Goal: Information Seeking & Learning: Learn about a topic

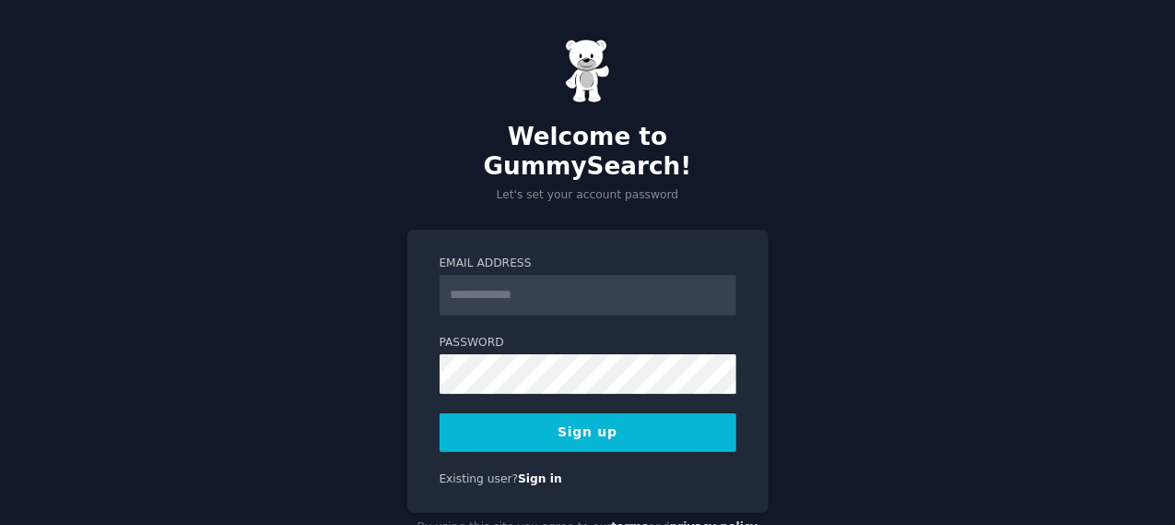
click at [527, 275] on input "Email Address" at bounding box center [588, 295] width 297 height 41
type input "**********"
click at [592, 413] on button "Sign up" at bounding box center [588, 432] width 297 height 39
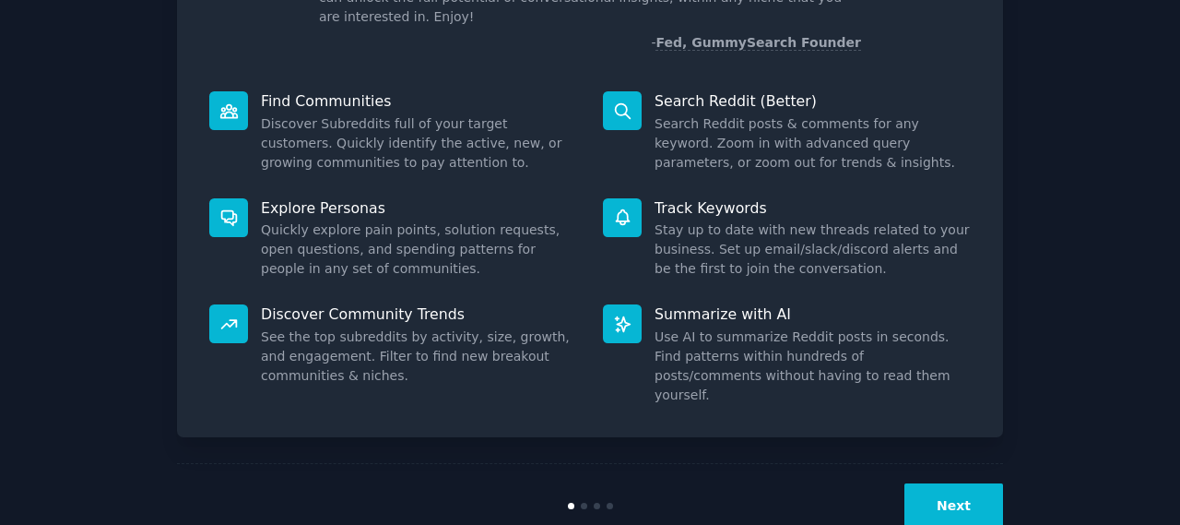
scroll to position [195, 0]
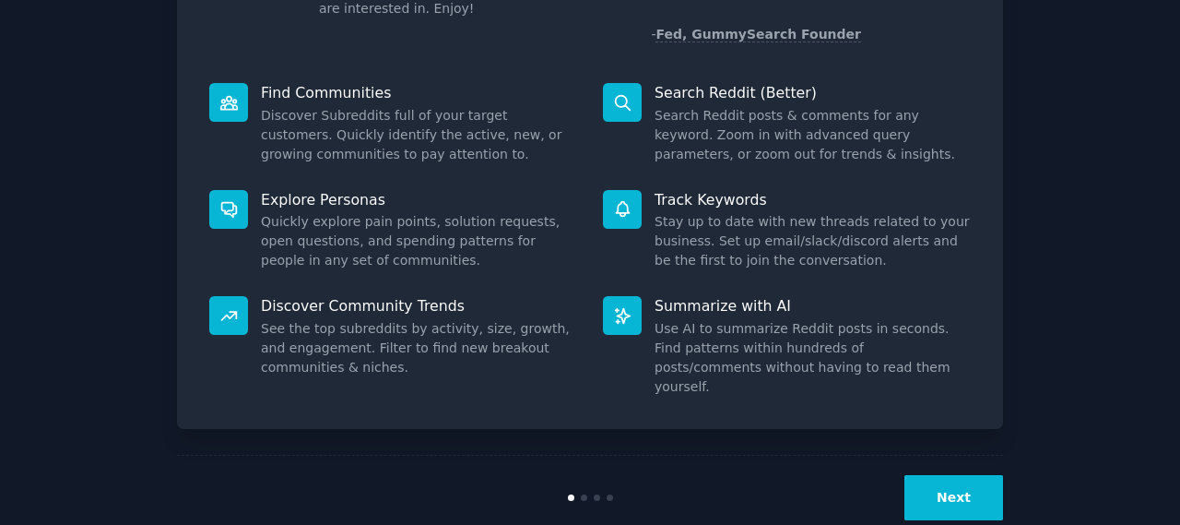
click at [940, 475] on button "Next" at bounding box center [953, 497] width 99 height 45
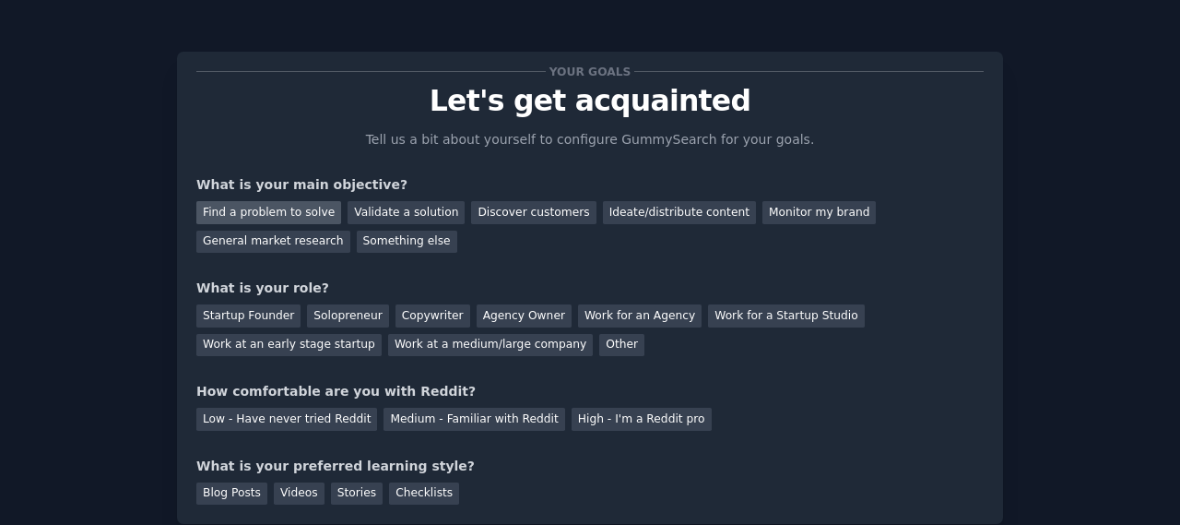
click at [282, 213] on div "Find a problem to solve" at bounding box center [268, 212] width 145 height 23
click at [371, 211] on div "Validate a solution" at bounding box center [406, 212] width 117 height 23
click at [276, 211] on div "Find a problem to solve" at bounding box center [268, 212] width 145 height 23
click at [313, 313] on div "Solopreneur" at bounding box center [347, 315] width 81 height 23
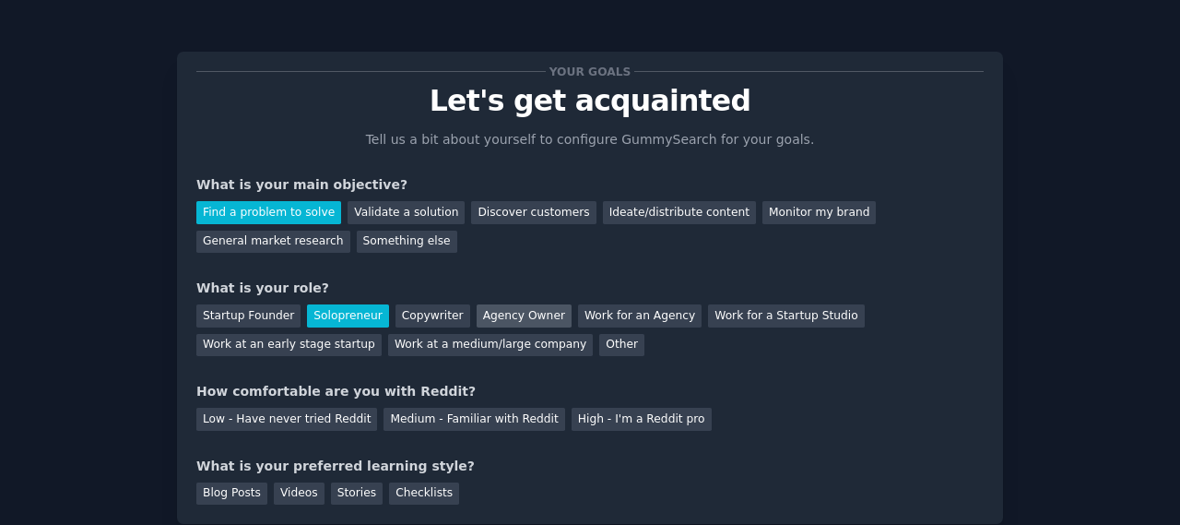
click at [477, 320] on div "Agency Owner" at bounding box center [524, 315] width 95 height 23
click at [349, 310] on div "Solopreneur" at bounding box center [347, 315] width 81 height 23
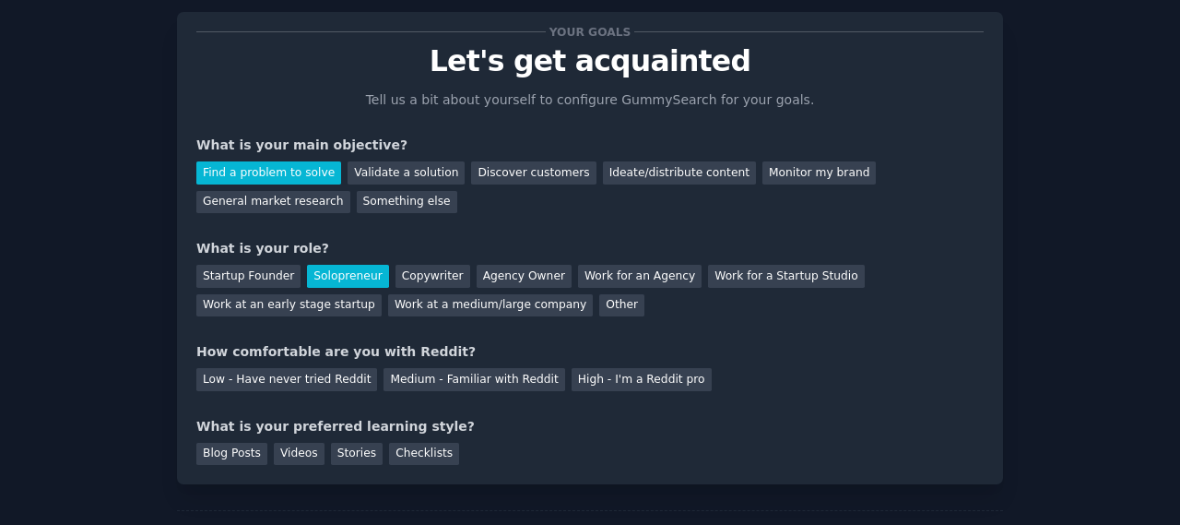
scroll to position [61, 0]
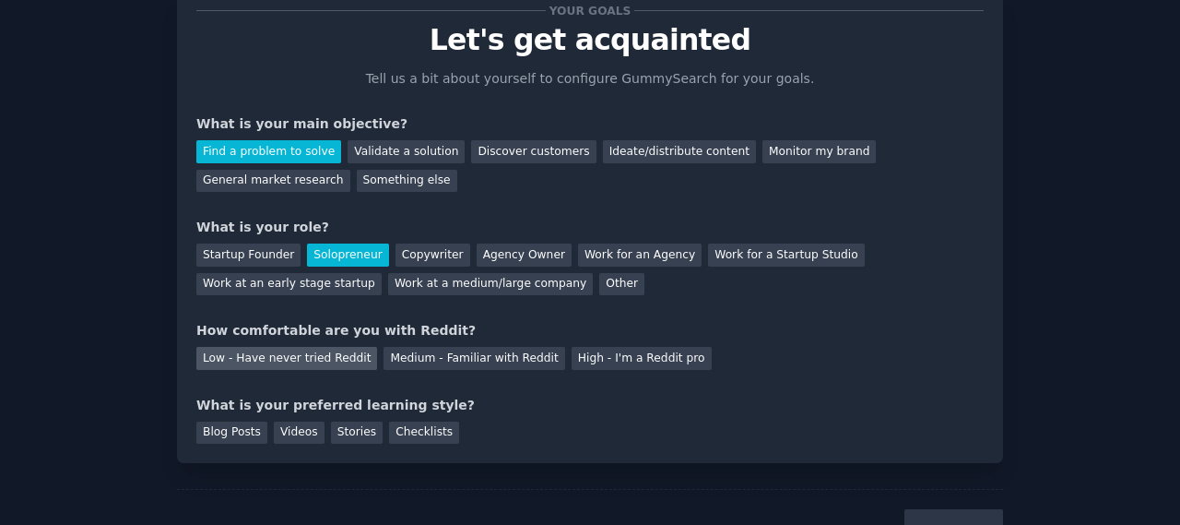
click at [314, 360] on div "Low - Have never tried Reddit" at bounding box center [286, 358] width 181 height 23
click at [337, 431] on div "Stories" at bounding box center [357, 432] width 52 height 23
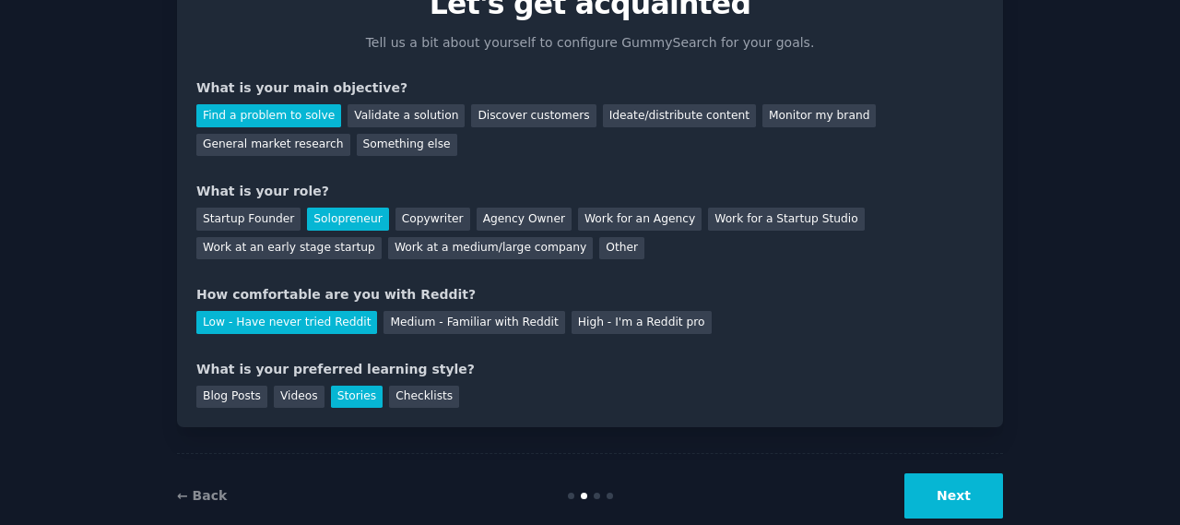
scroll to position [135, 0]
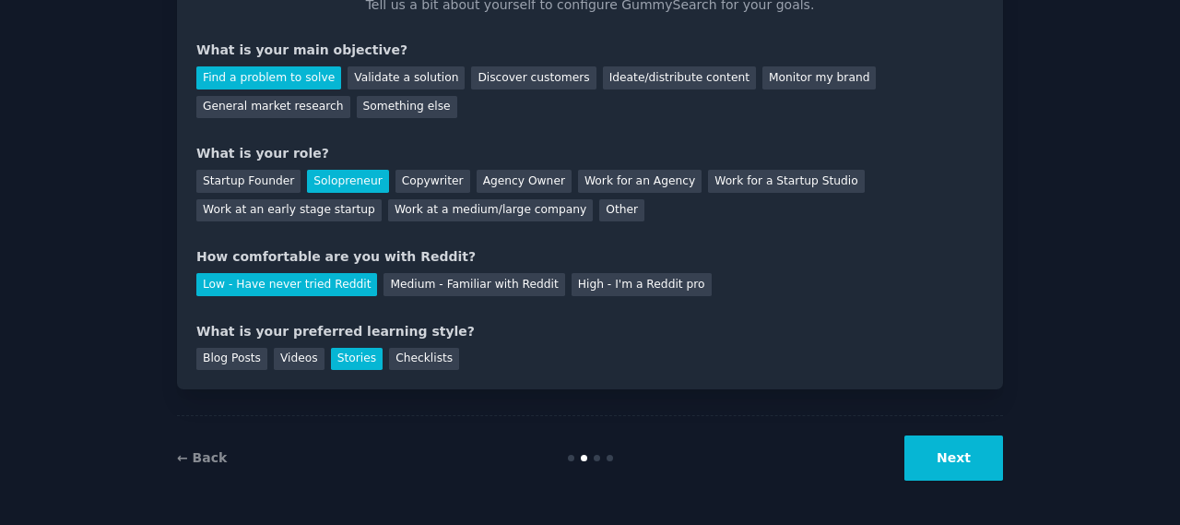
click at [952, 466] on button "Next" at bounding box center [953, 457] width 99 height 45
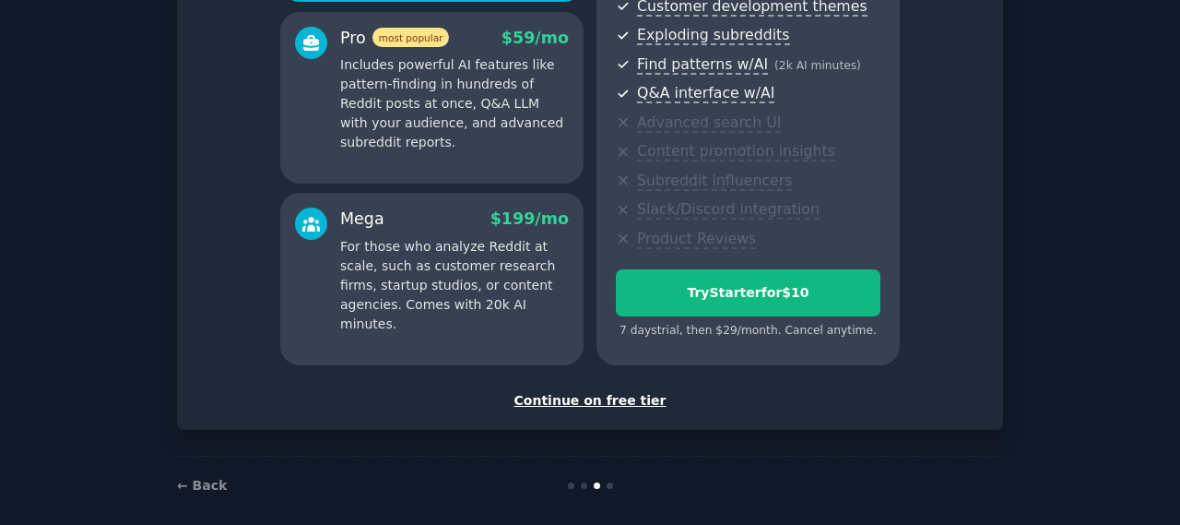
scroll to position [348, 0]
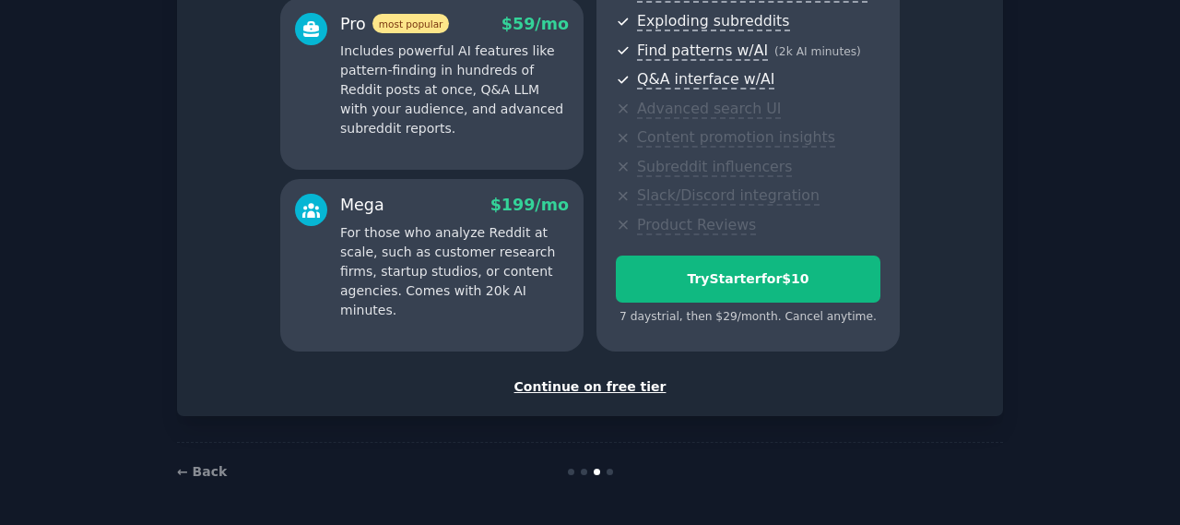
click at [599, 387] on div "Continue on free tier" at bounding box center [589, 386] width 787 height 19
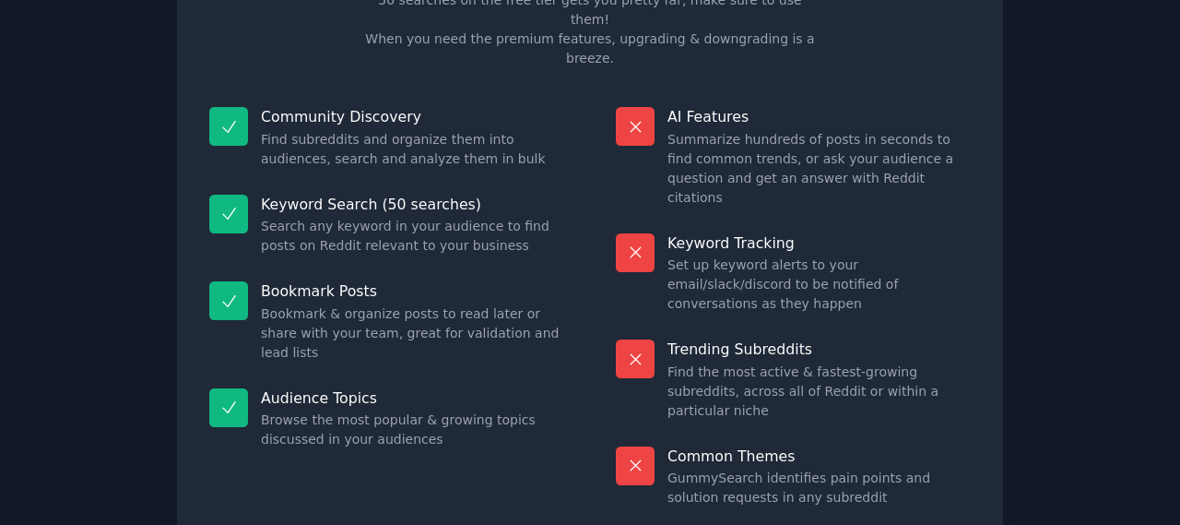
scroll to position [193, 0]
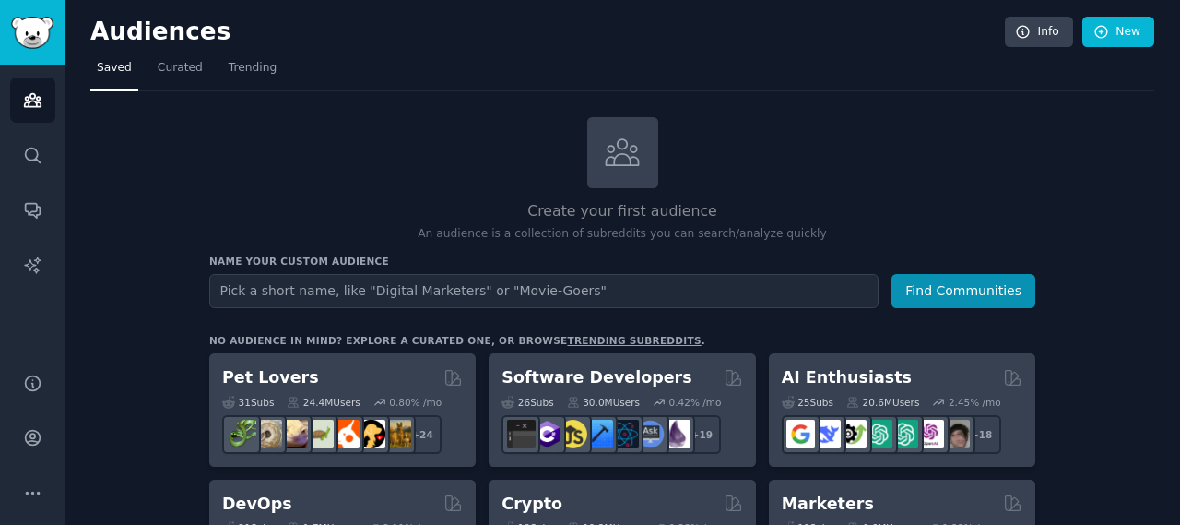
click at [363, 292] on input "text" at bounding box center [543, 291] width 669 height 34
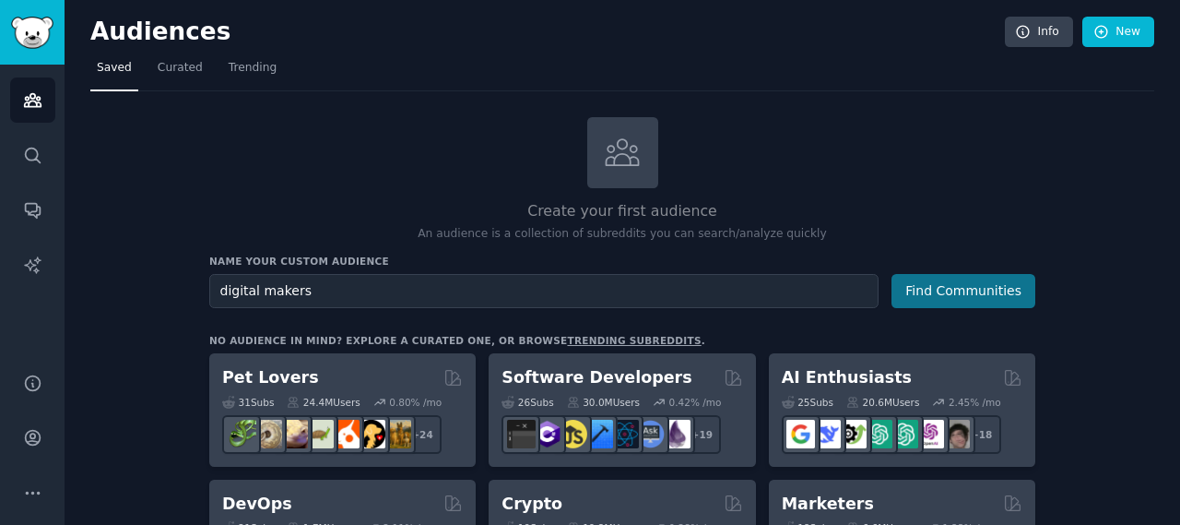
type input "digital makers"
click at [966, 282] on button "Find Communities" at bounding box center [964, 291] width 144 height 34
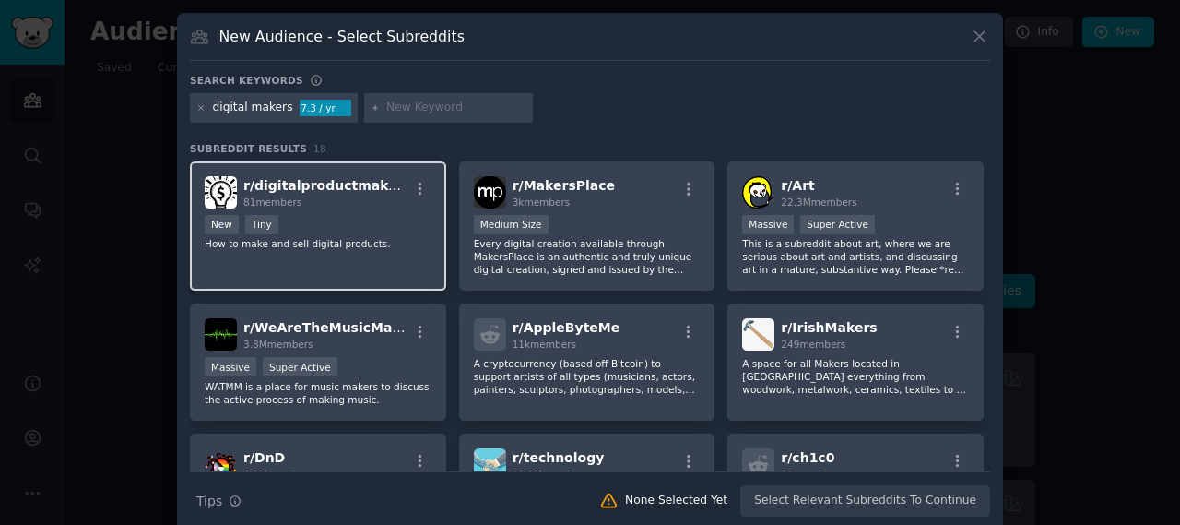
click at [365, 220] on div "New Tiny" at bounding box center [318, 226] width 227 height 23
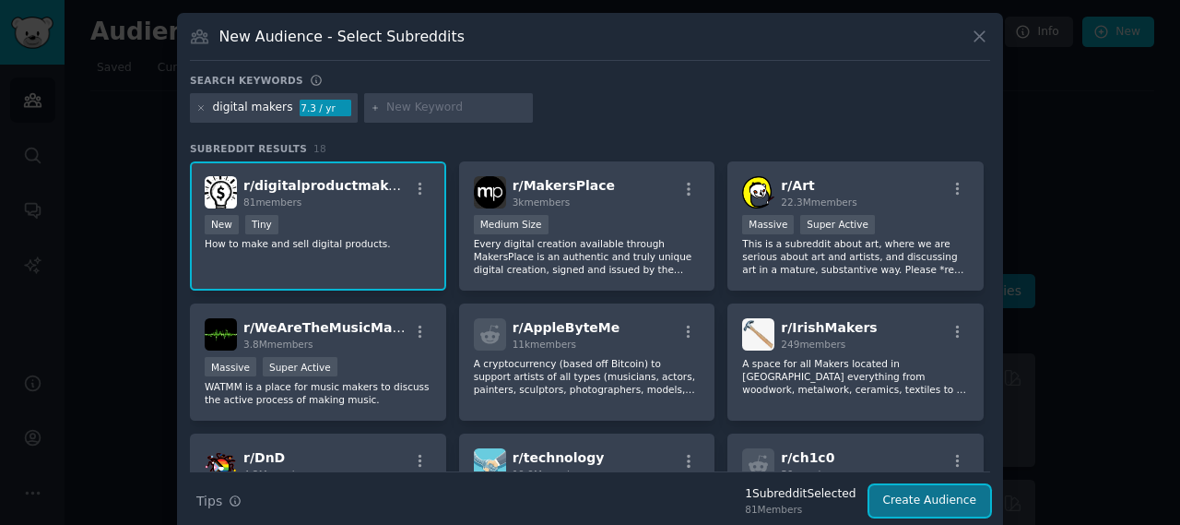
click at [921, 493] on button "Create Audience" at bounding box center [930, 500] width 122 height 31
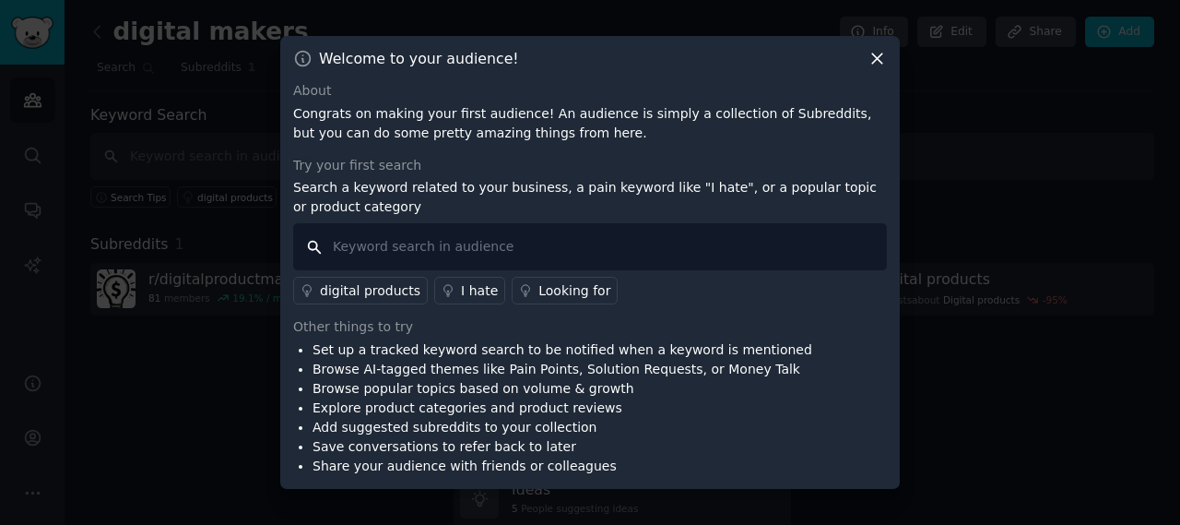
click at [396, 244] on input "text" at bounding box center [590, 246] width 594 height 47
type input "s"
click at [372, 287] on div "digital products" at bounding box center [370, 290] width 100 height 19
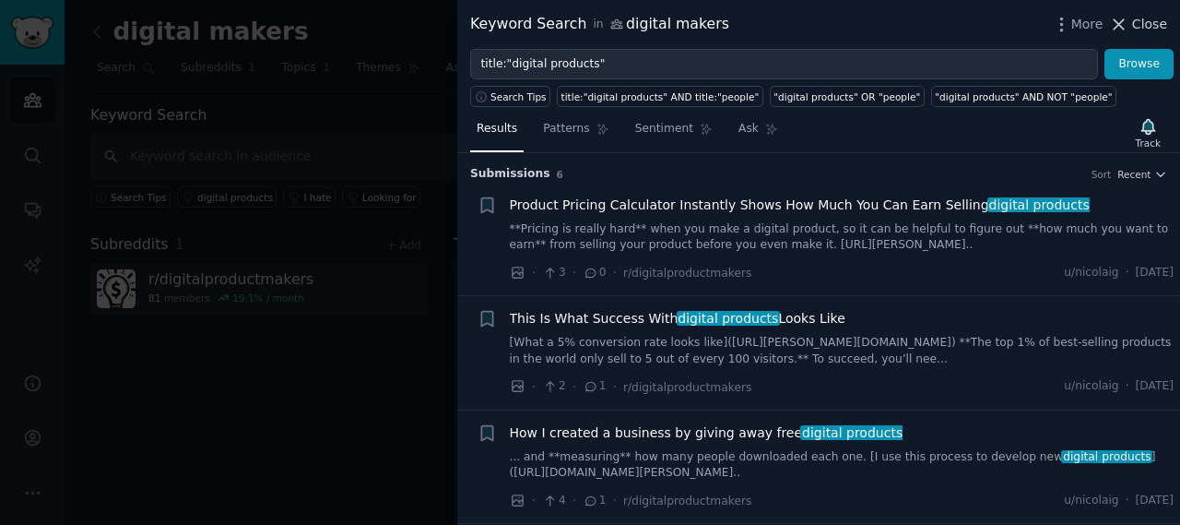
click at [1141, 23] on span "Close" at bounding box center [1149, 24] width 35 height 19
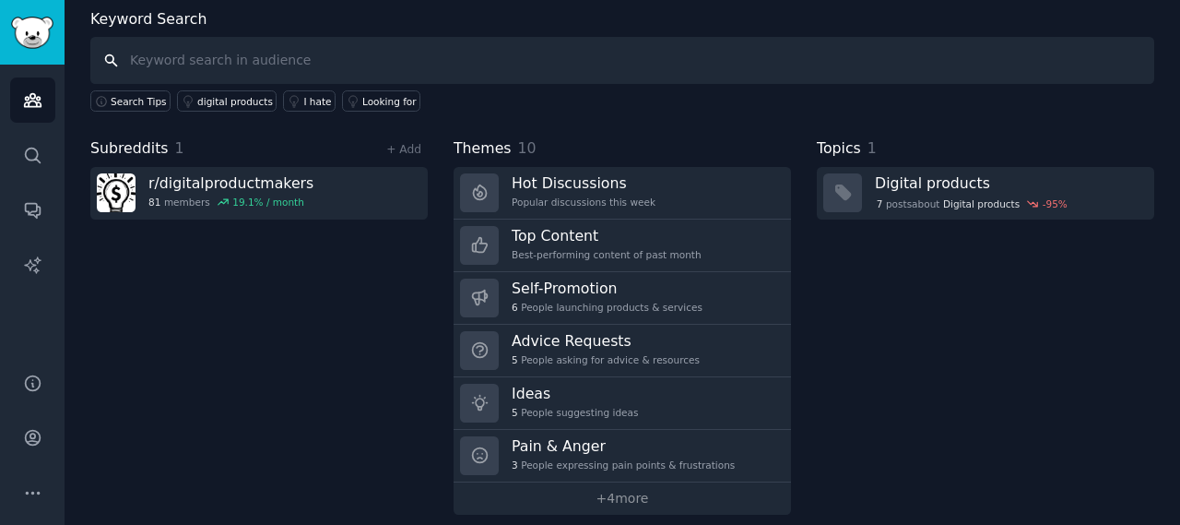
scroll to position [107, 0]
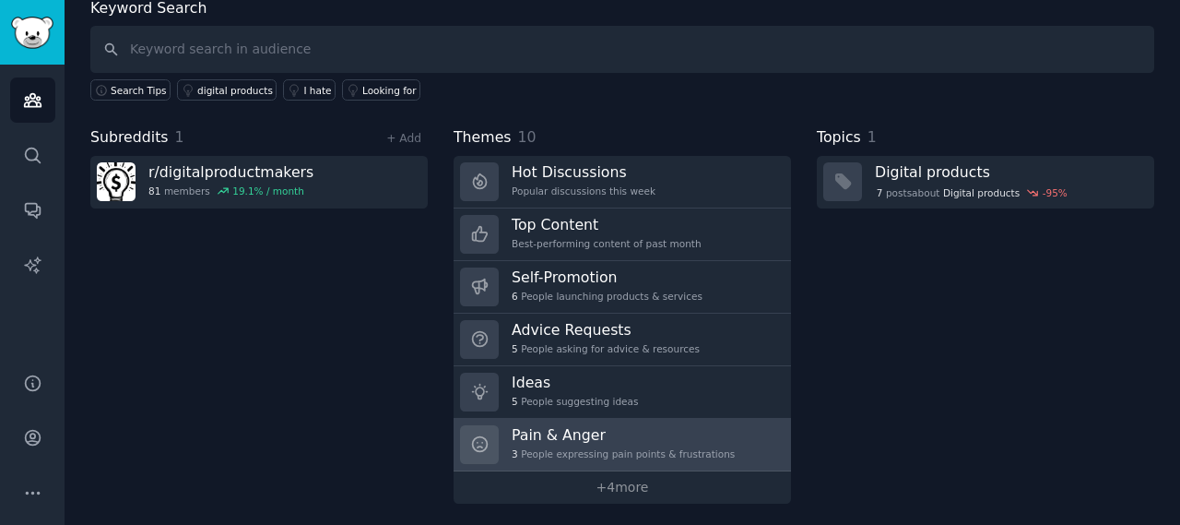
click at [596, 440] on h3 "Pain & Anger" at bounding box center [623, 434] width 223 height 19
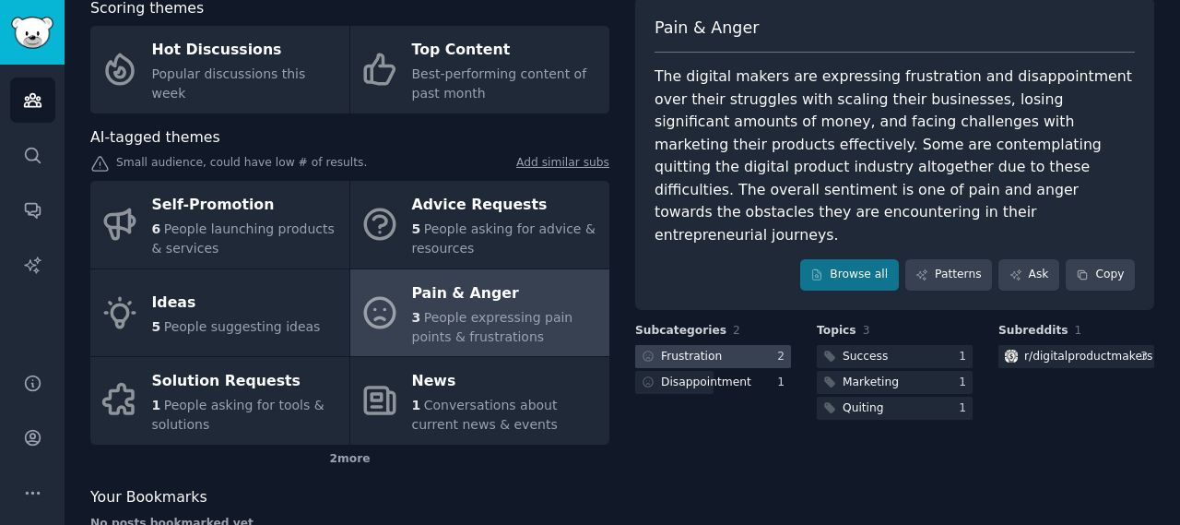
click at [695, 348] on div "Frustration" at bounding box center [691, 356] width 61 height 17
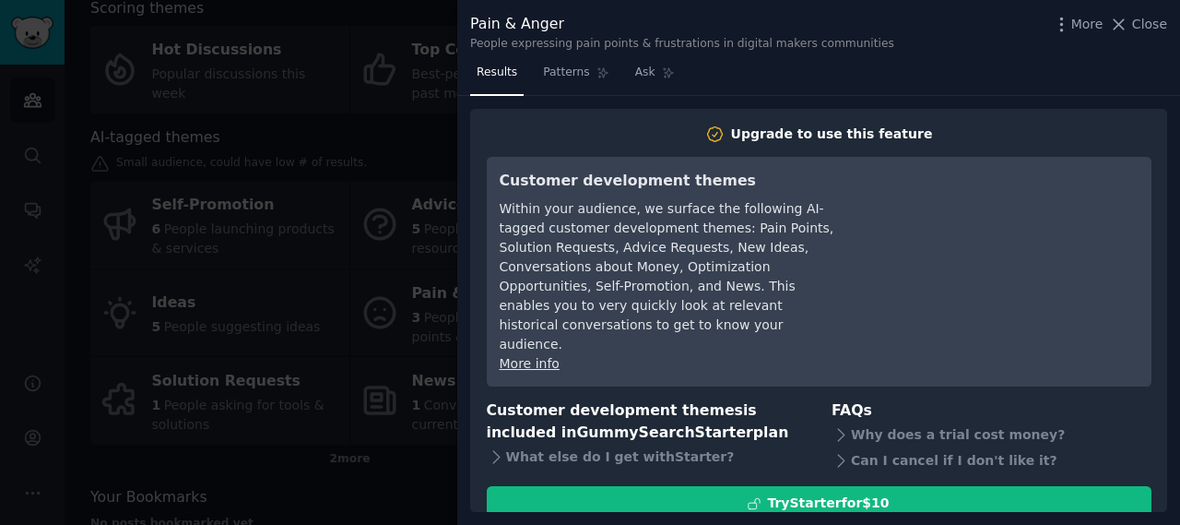
scroll to position [46, 0]
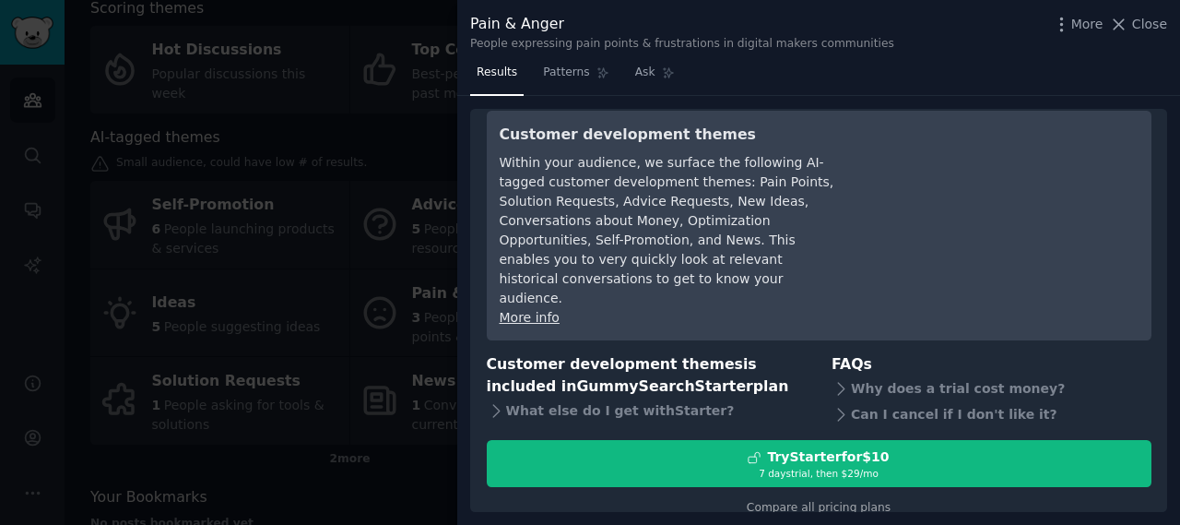
click at [522, 310] on link "More info" at bounding box center [530, 317] width 60 height 15
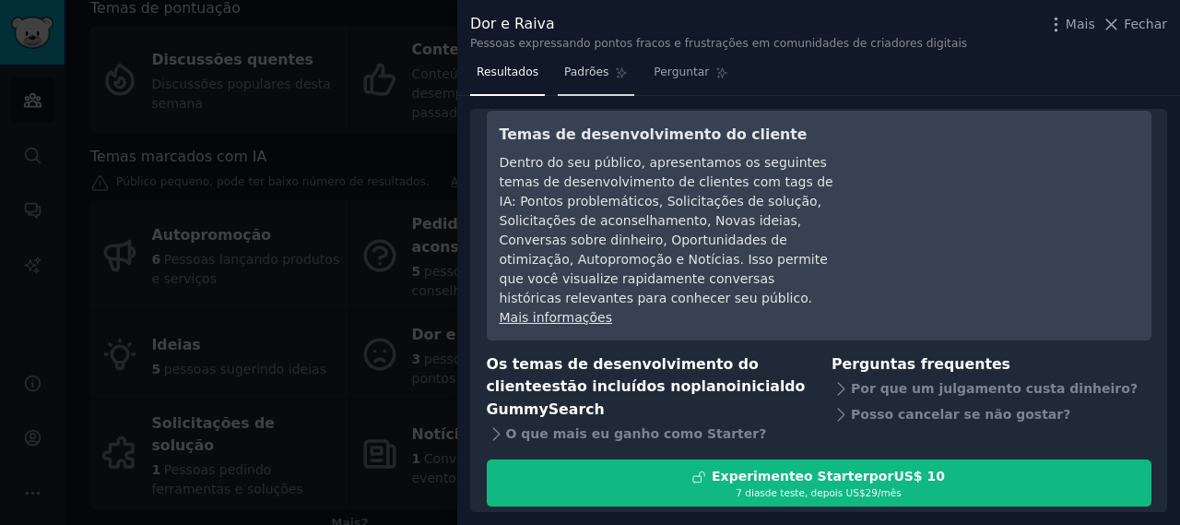
click at [595, 75] on font "Padrões" at bounding box center [586, 71] width 44 height 13
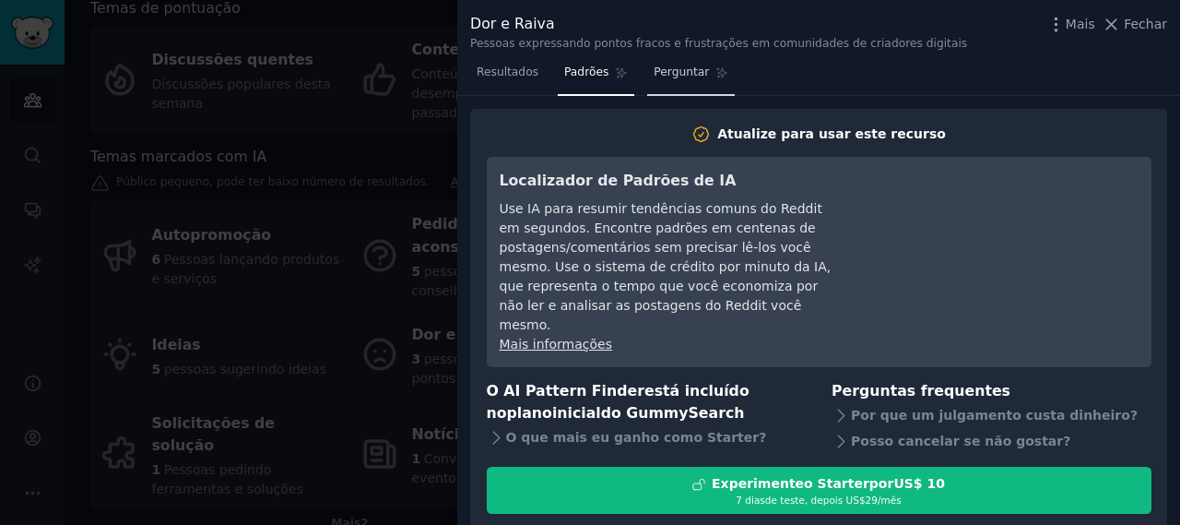
click at [696, 77] on link "Perguntar" at bounding box center [691, 77] width 88 height 38
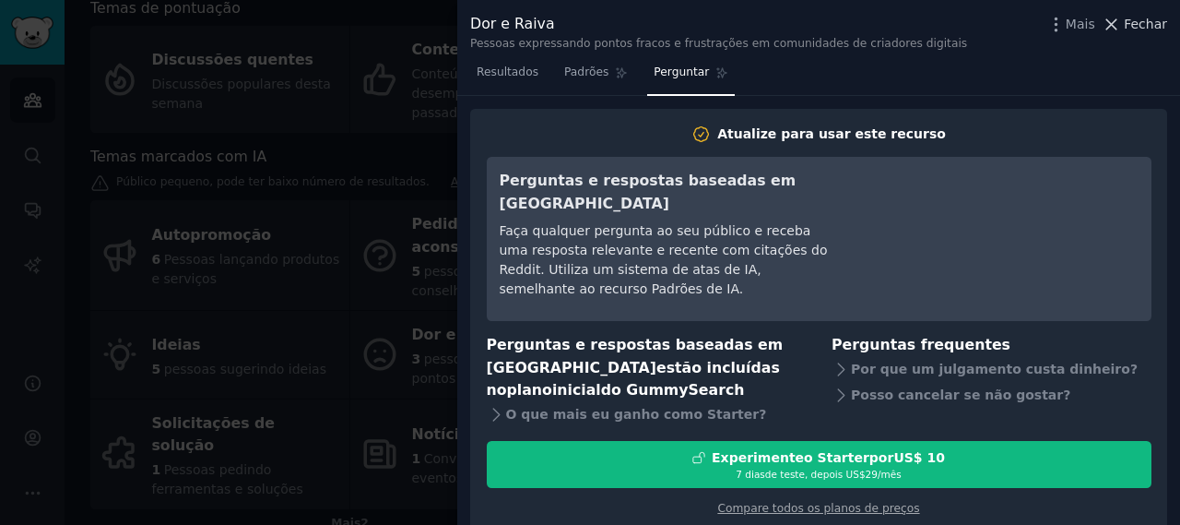
click at [1128, 22] on button "Fechar" at bounding box center [1134, 24] width 65 height 19
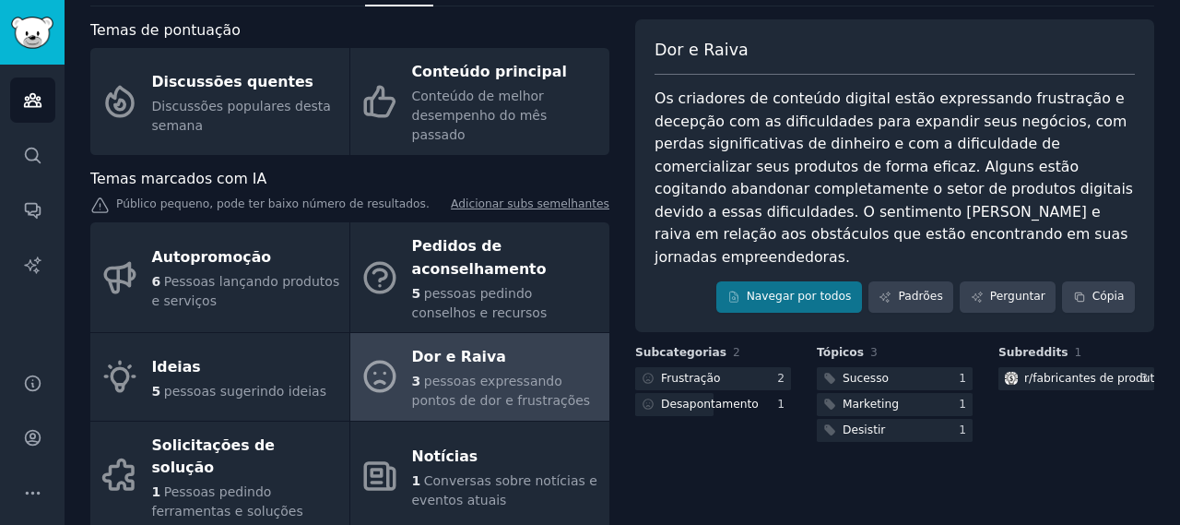
scroll to position [107, 0]
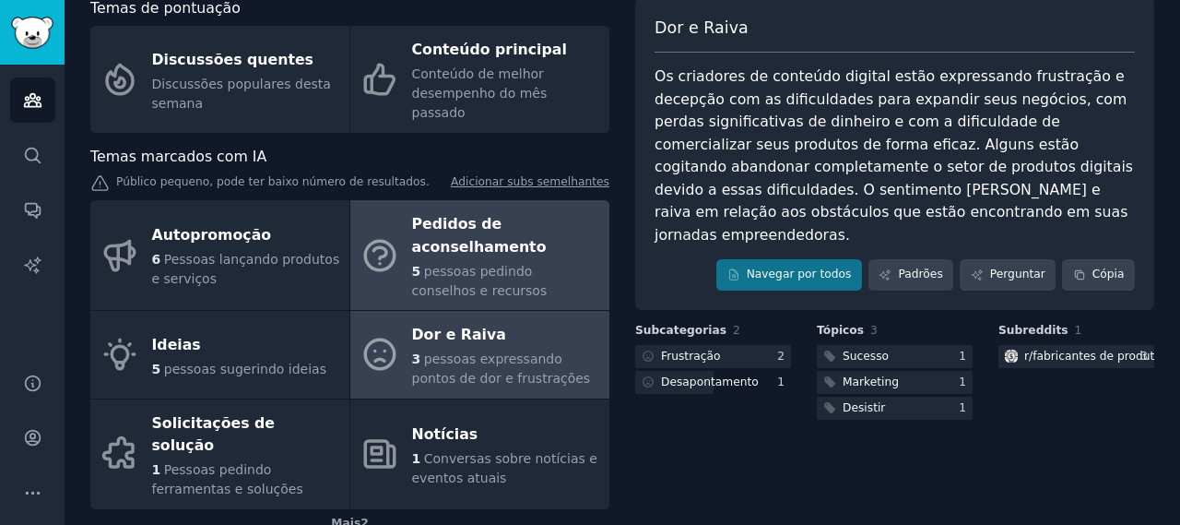
click at [530, 214] on font "Pedidos de aconselhamento" at bounding box center [506, 235] width 188 height 45
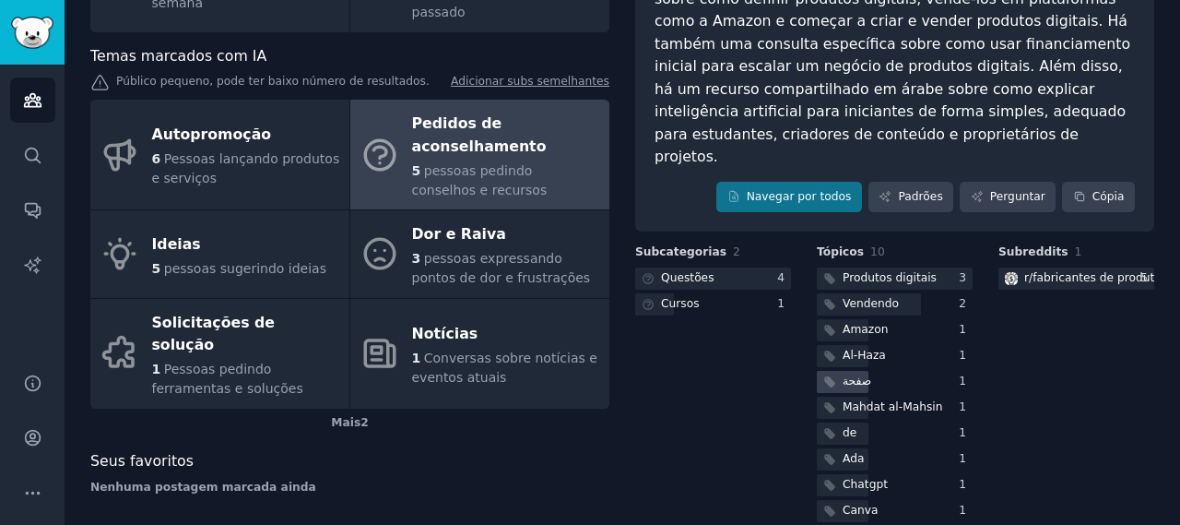
scroll to position [208, 0]
click at [855, 373] on font "صفحة" at bounding box center [857, 379] width 29 height 13
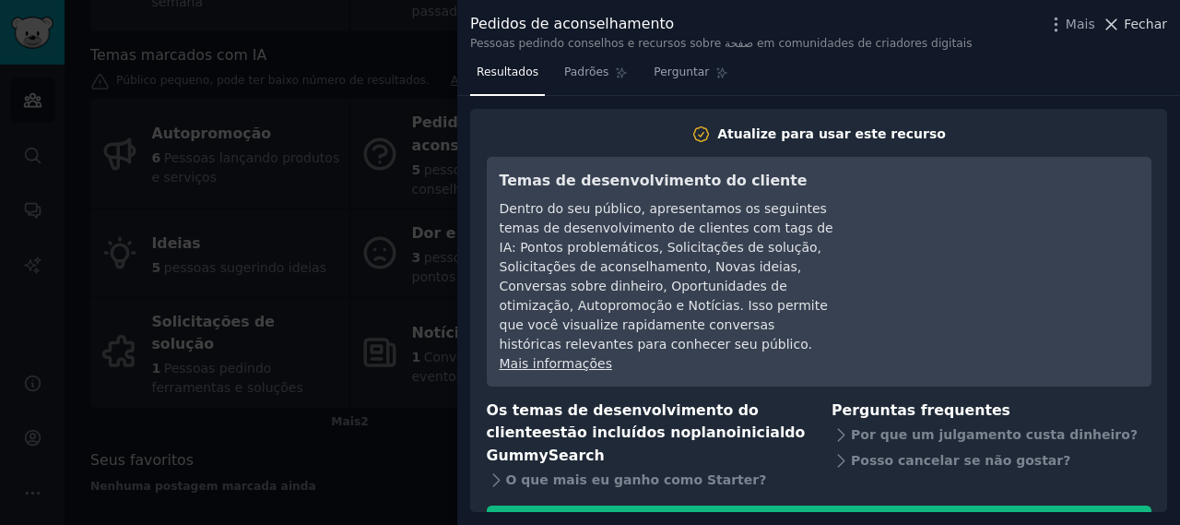
click at [1119, 25] on icon at bounding box center [1111, 24] width 19 height 19
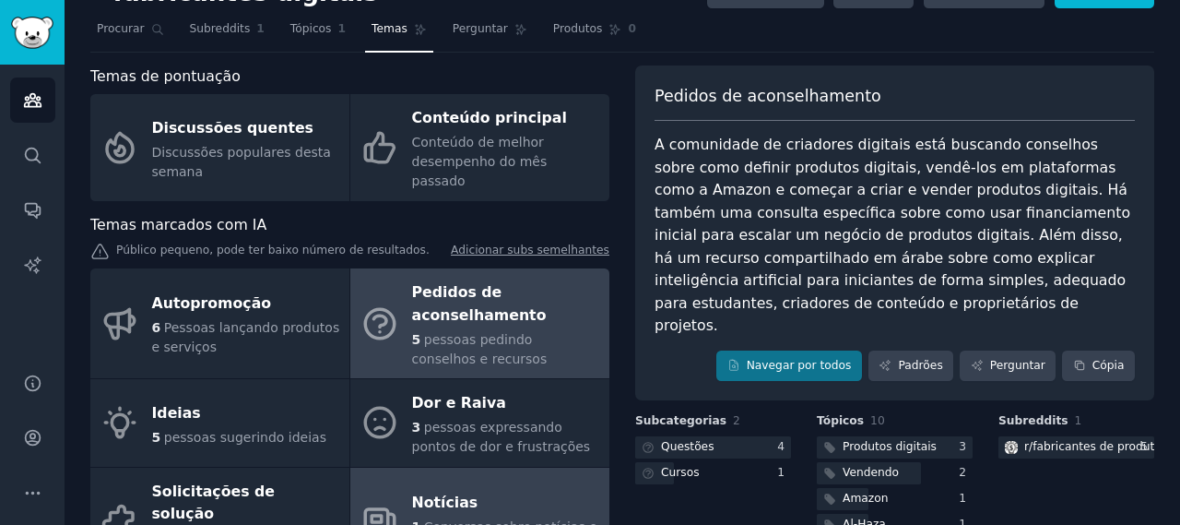
scroll to position [24, 0]
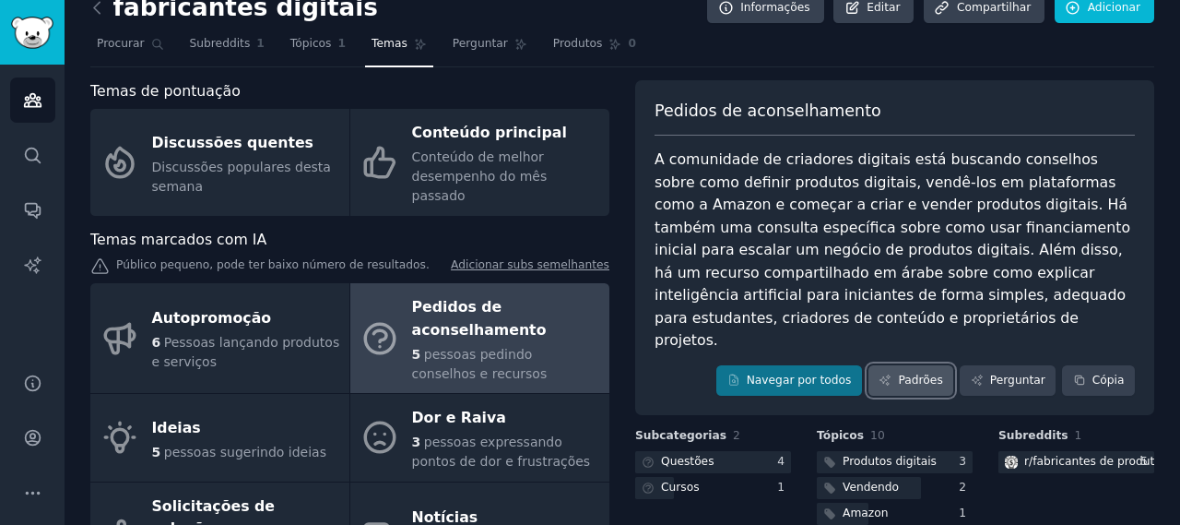
click at [924, 373] on font "Padrões" at bounding box center [920, 379] width 44 height 13
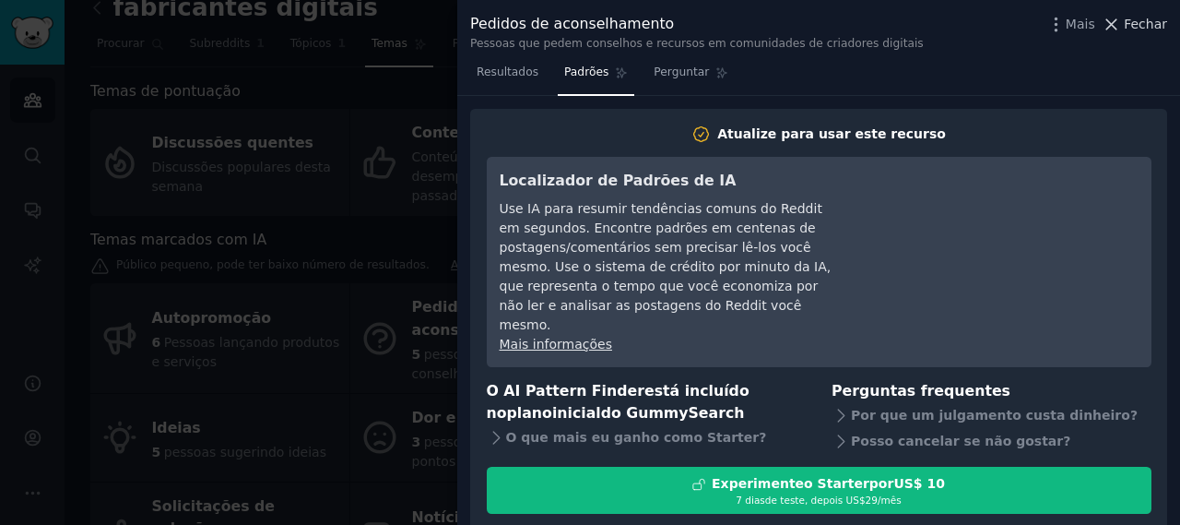
click at [1141, 30] on font "Fechar" at bounding box center [1145, 24] width 43 height 15
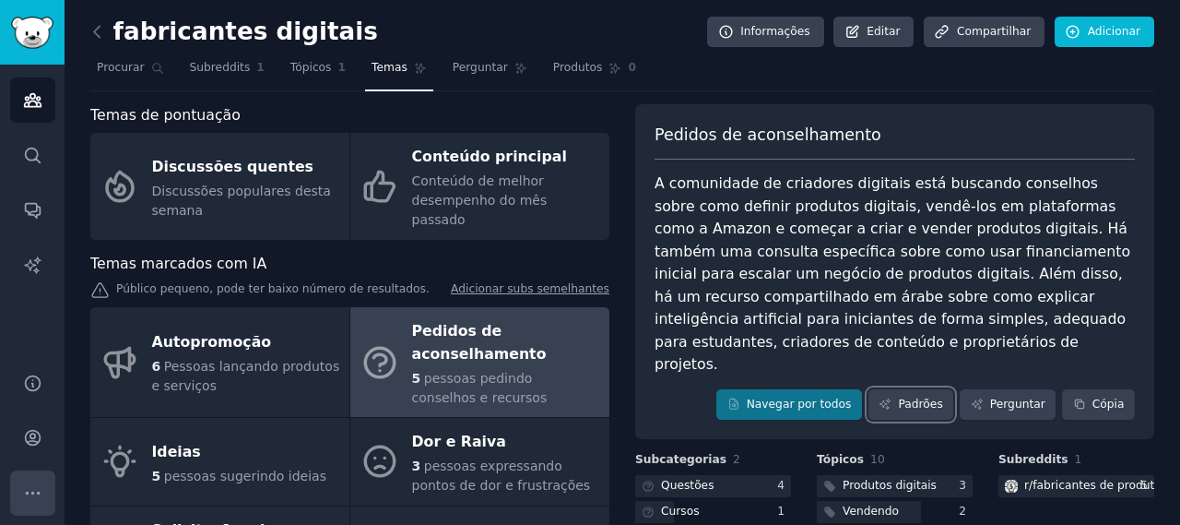
click at [40, 490] on icon "Barra lateral" at bounding box center [32, 492] width 19 height 19
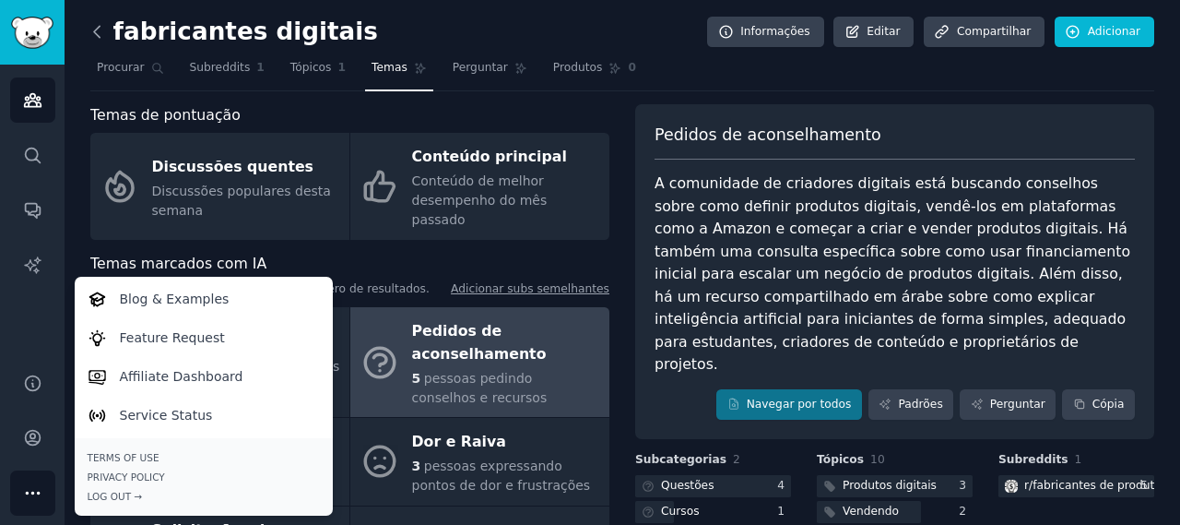
click at [96, 36] on icon at bounding box center [97, 31] width 19 height 19
